Goal: Task Accomplishment & Management: Use online tool/utility

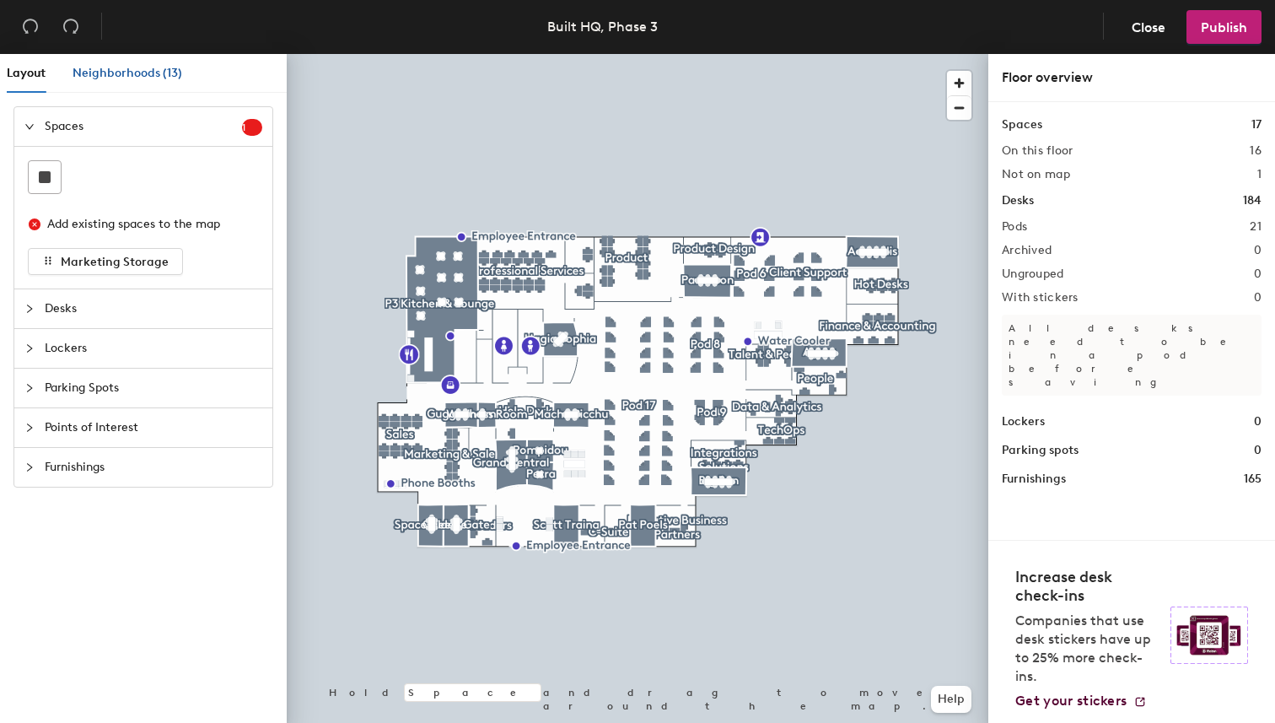
click at [133, 71] on span "Neighborhoods (13)" at bounding box center [128, 73] width 110 height 14
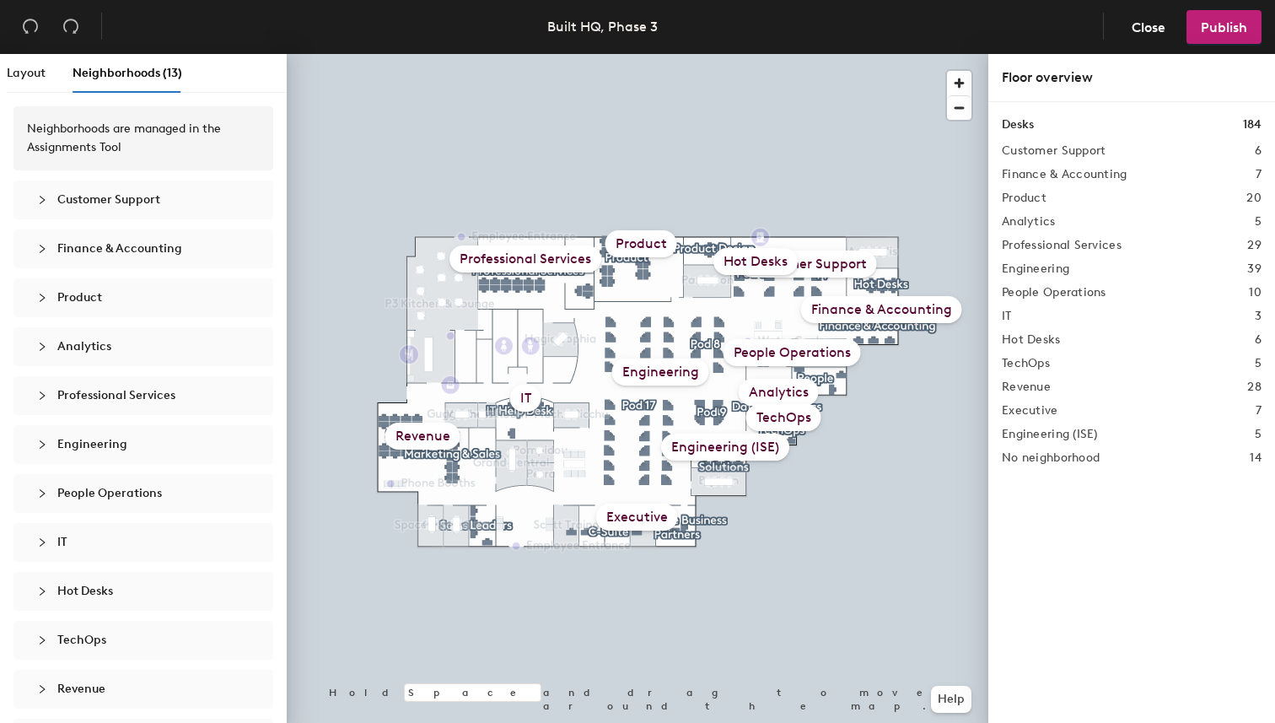
click at [756, 261] on div "Hot Desks" at bounding box center [755, 261] width 84 height 27
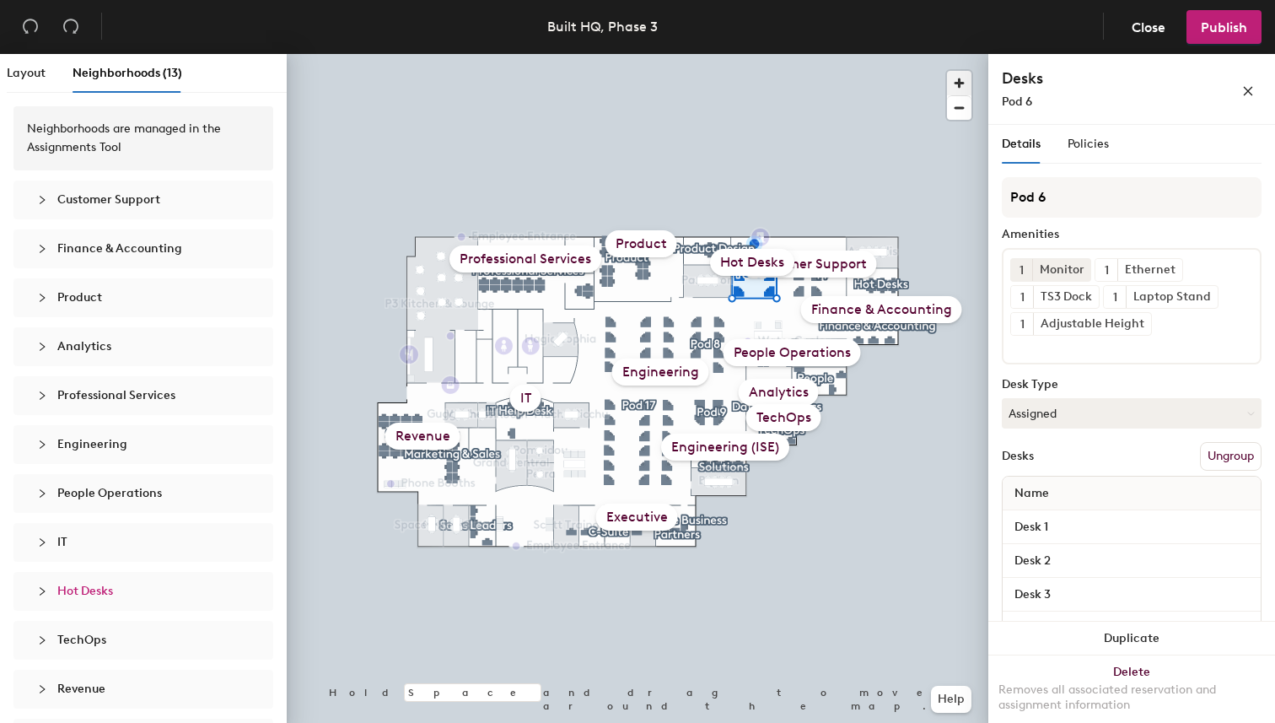
click at [953, 80] on span "button" at bounding box center [959, 83] width 24 height 24
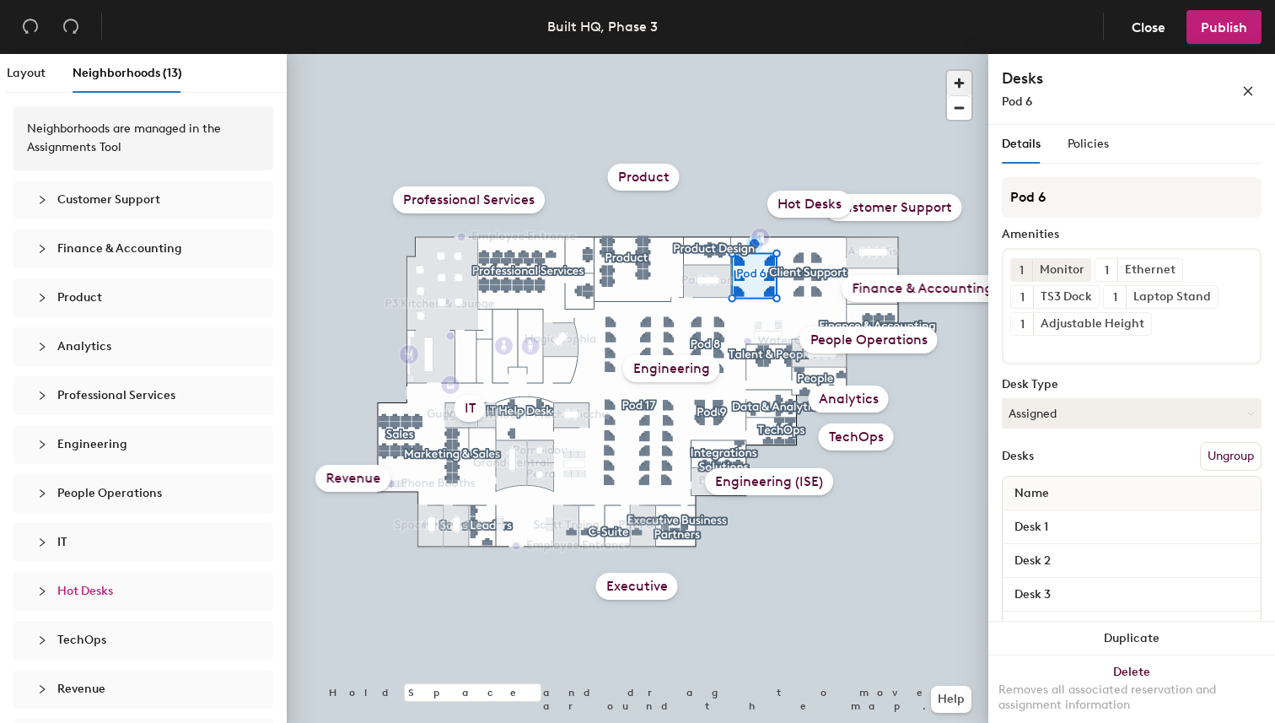
click at [953, 80] on span "button" at bounding box center [959, 83] width 24 height 24
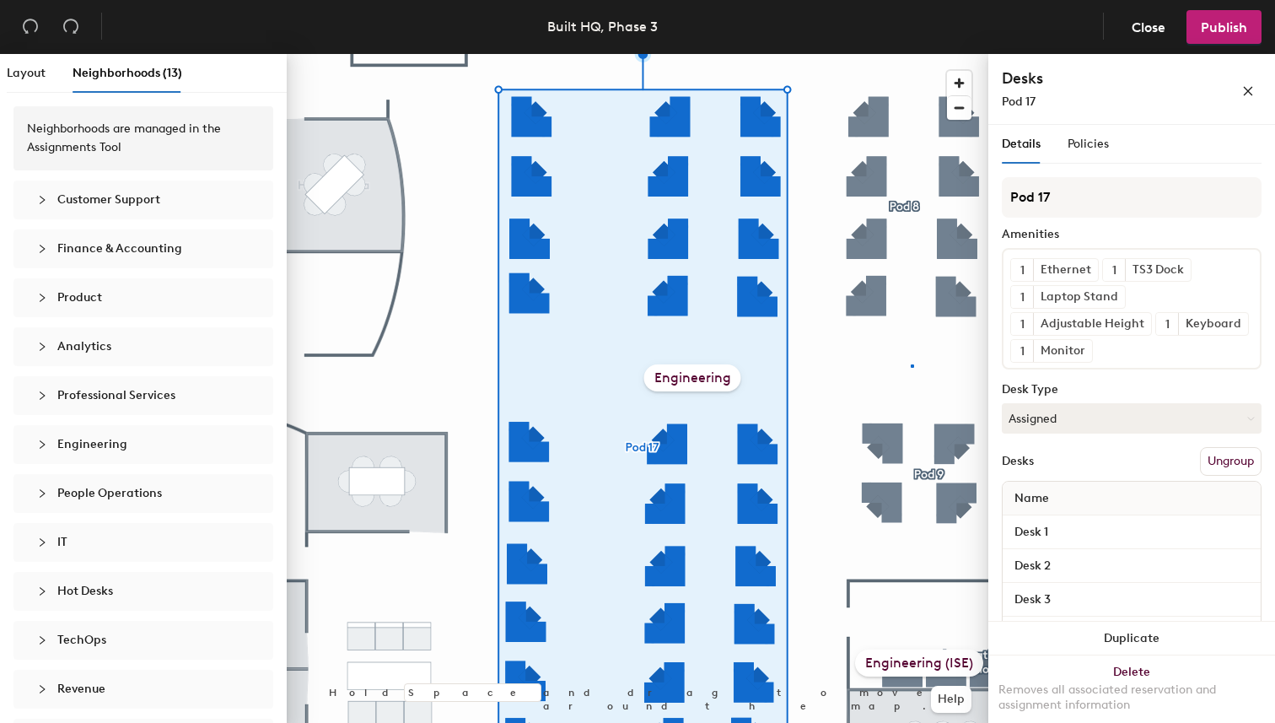
click at [911, 54] on div at bounding box center [637, 54] width 701 height 0
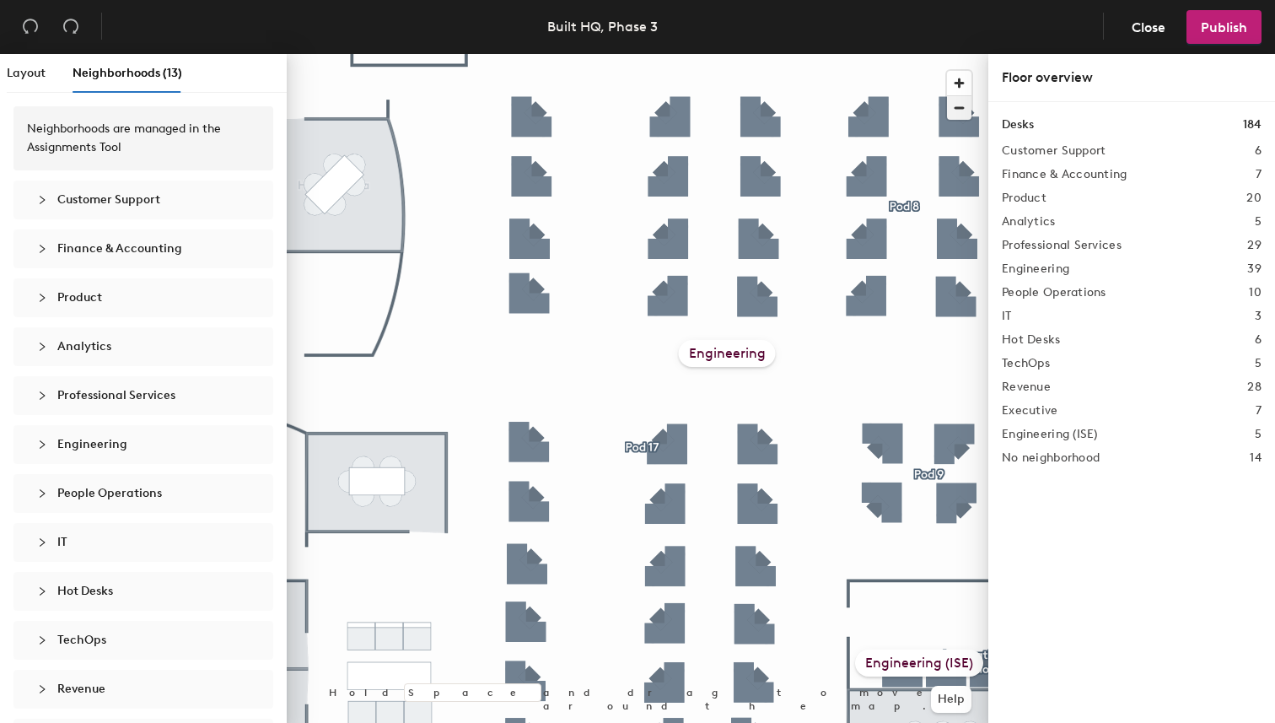
click at [961, 110] on span "button" at bounding box center [959, 108] width 24 height 24
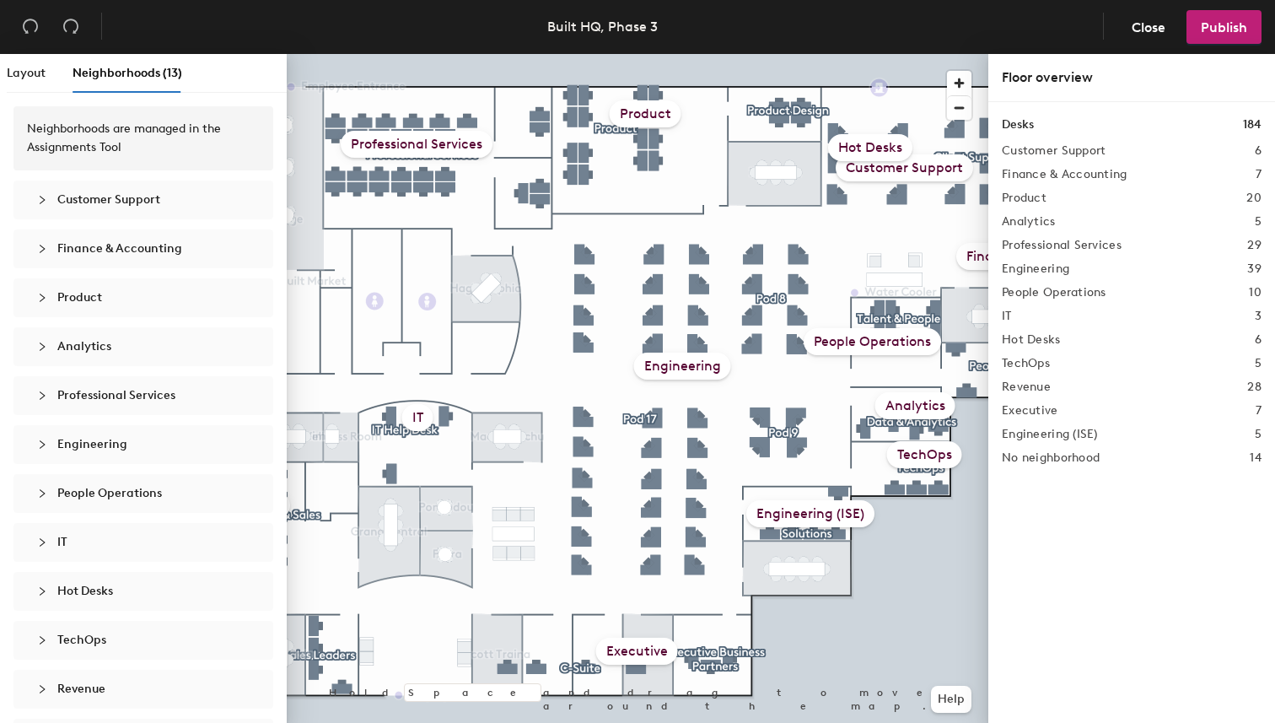
click at [858, 145] on div "Hot Desks" at bounding box center [870, 147] width 84 height 27
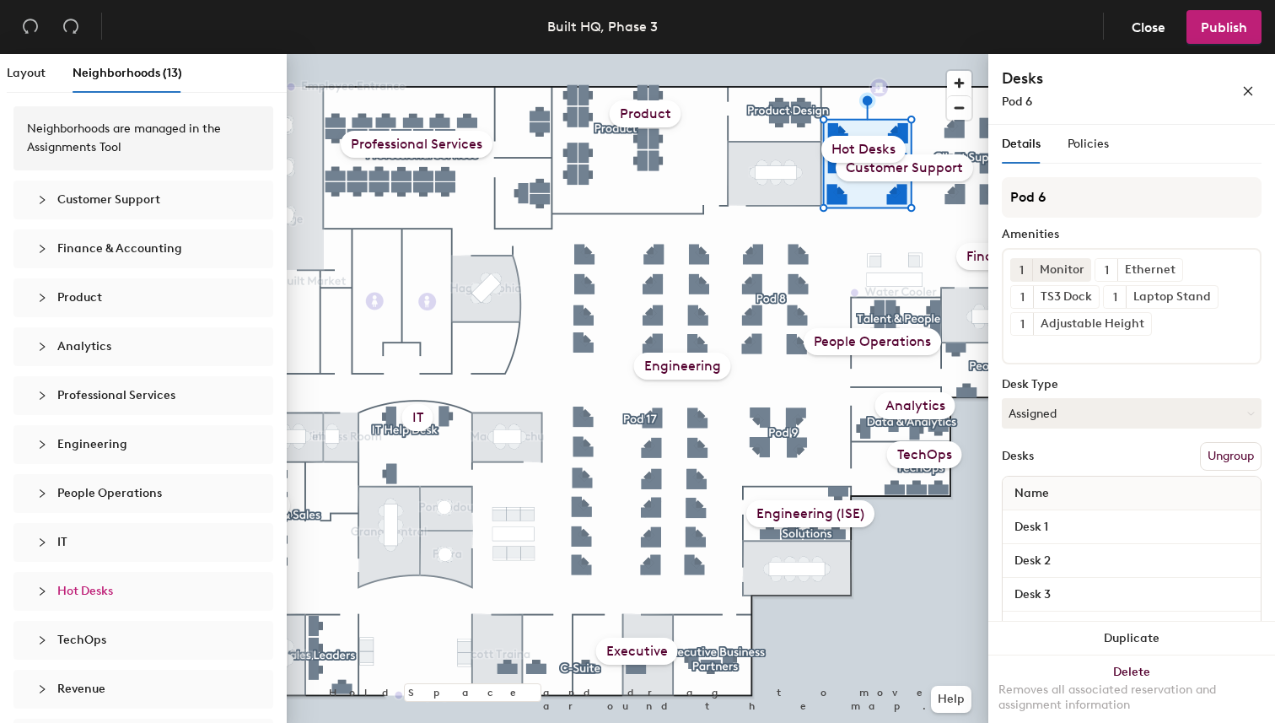
click at [872, 139] on div "Hot Desks" at bounding box center [863, 149] width 84 height 27
click at [40, 587] on icon "collapsed" at bounding box center [42, 591] width 10 height 10
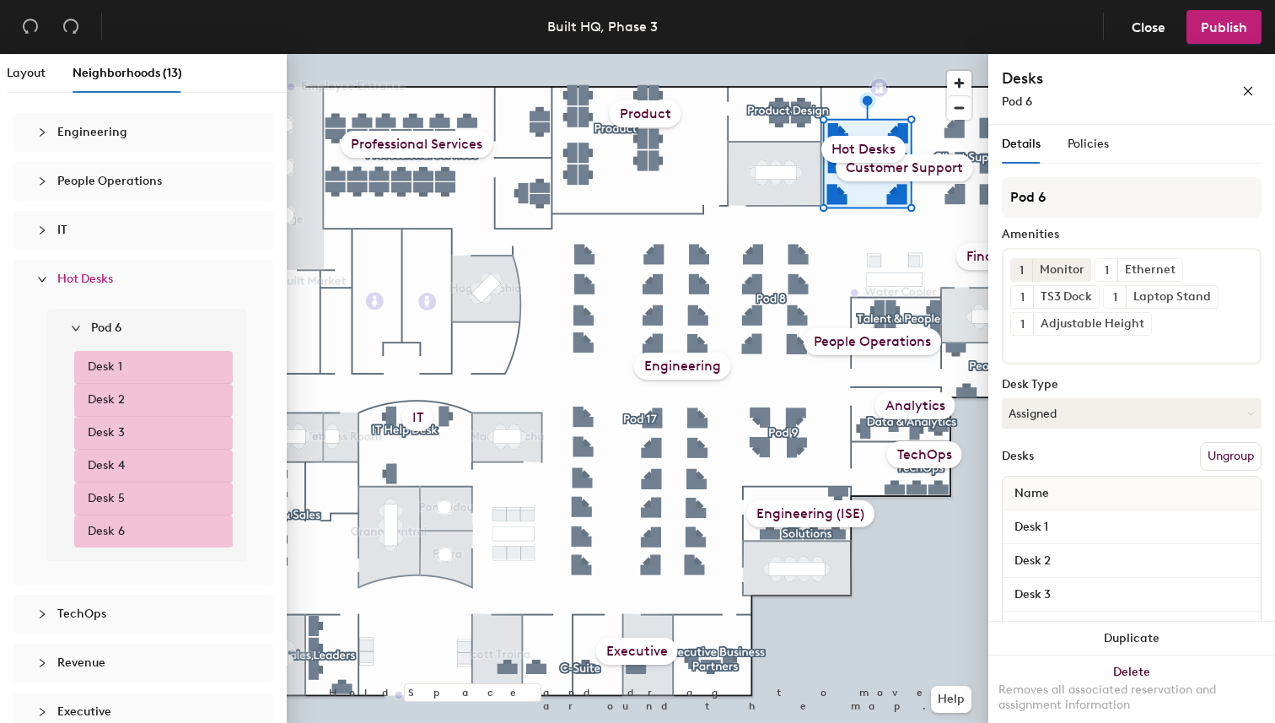
scroll to position [383, 0]
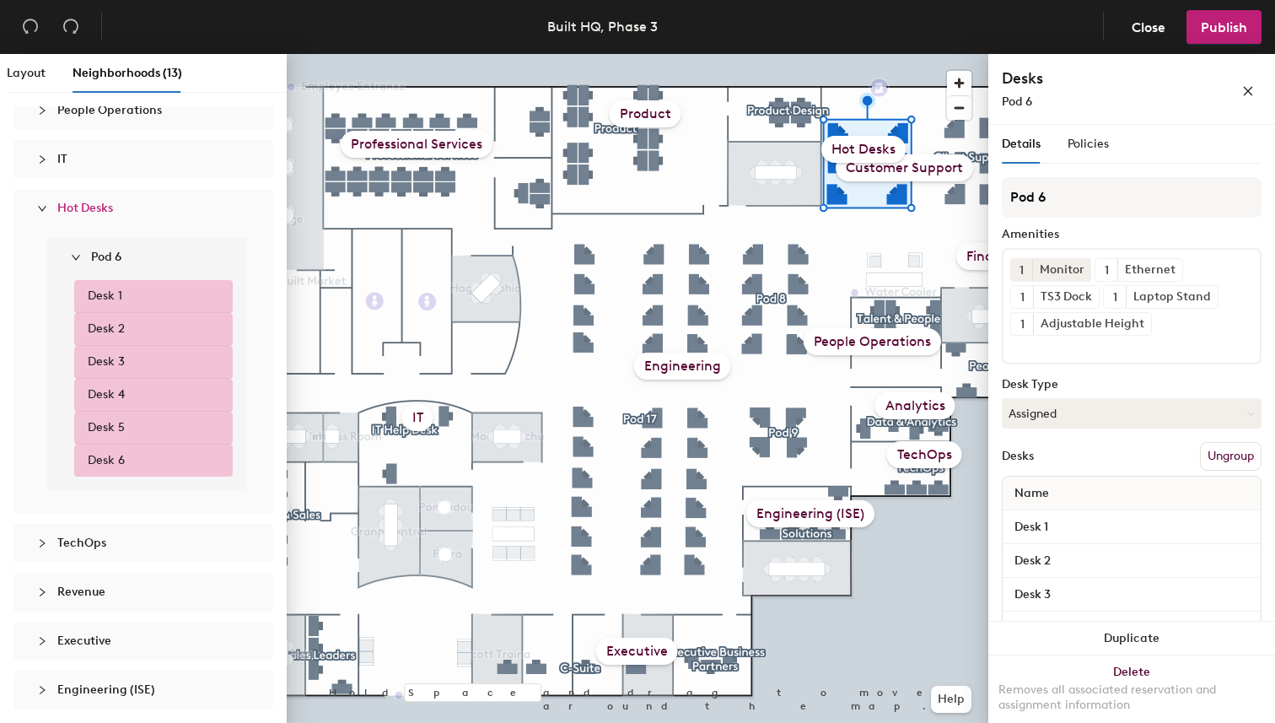
click at [79, 688] on span "Engineering (ISE)" at bounding box center [106, 689] width 98 height 14
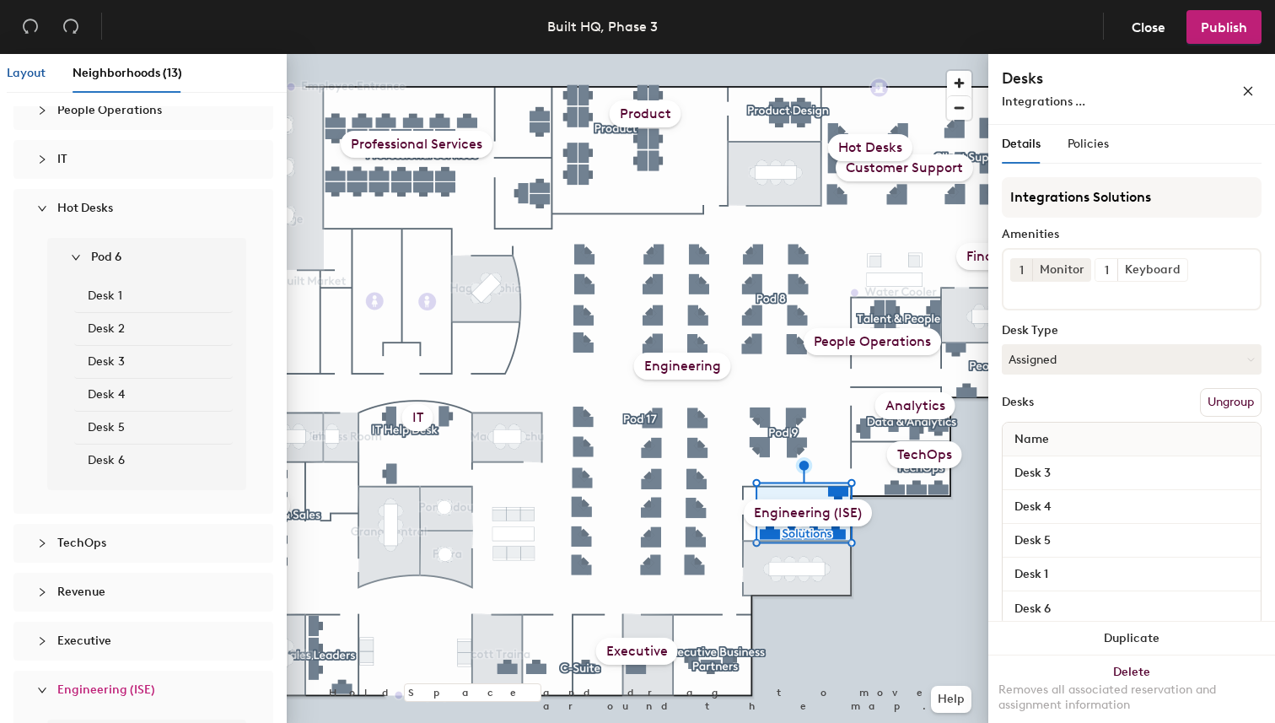
click at [30, 73] on span "Layout" at bounding box center [26, 73] width 39 height 14
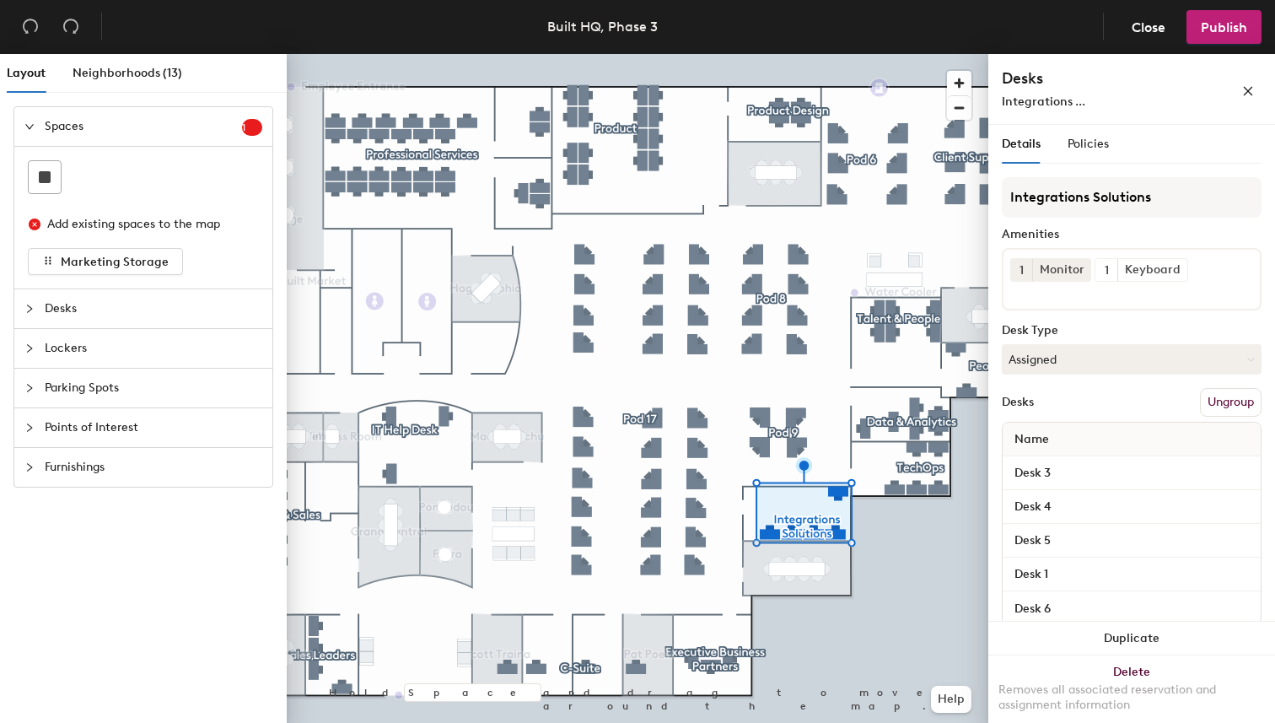
scroll to position [0, 0]
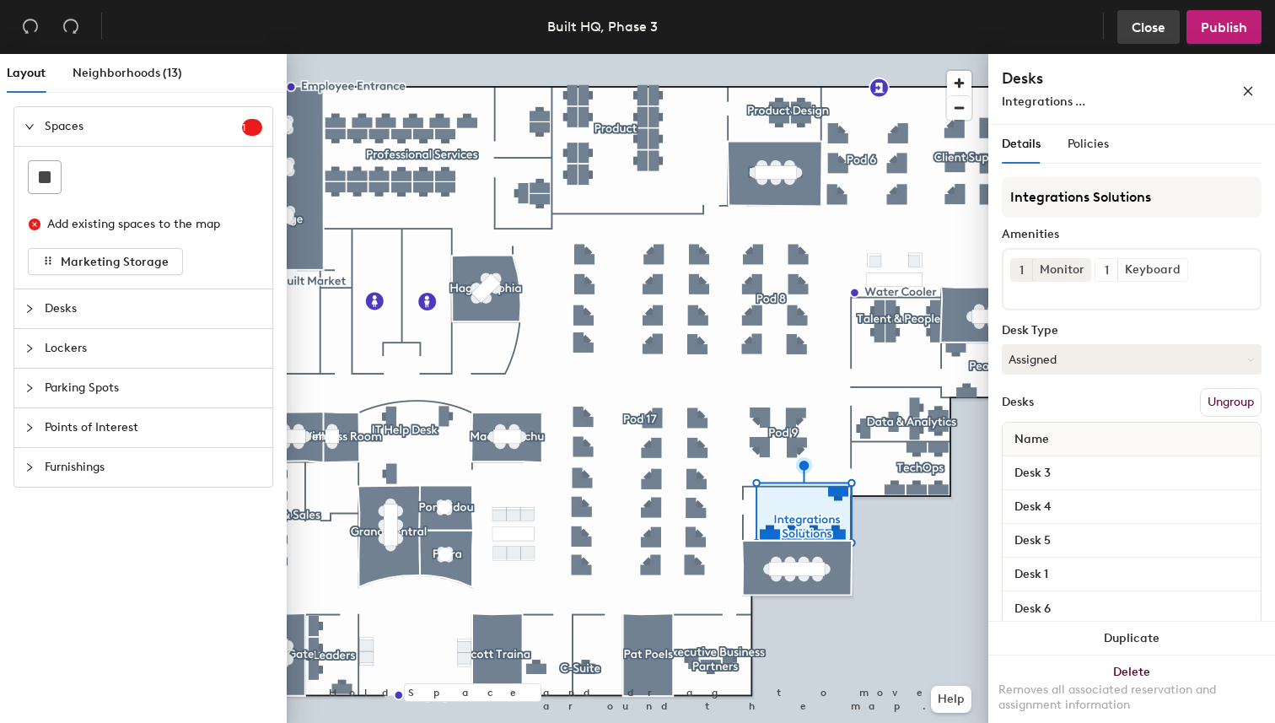
click at [1151, 27] on span "Close" at bounding box center [1148, 27] width 34 height 16
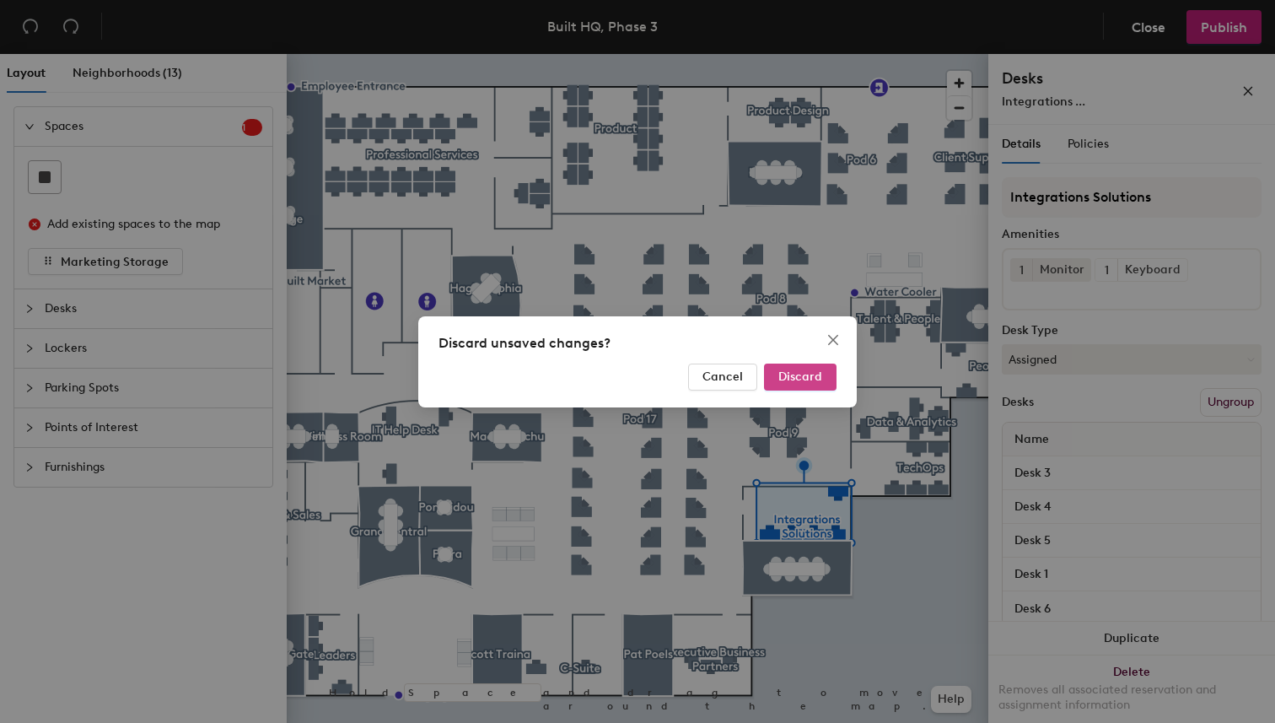
click at [819, 371] on span "Discard" at bounding box center [800, 376] width 44 height 14
